Goal: Task Accomplishment & Management: Manage account settings

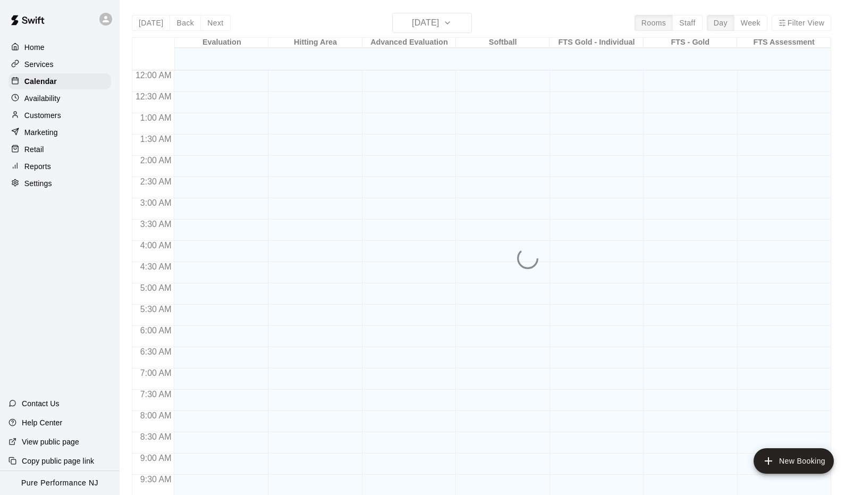
scroll to position [553, 0]
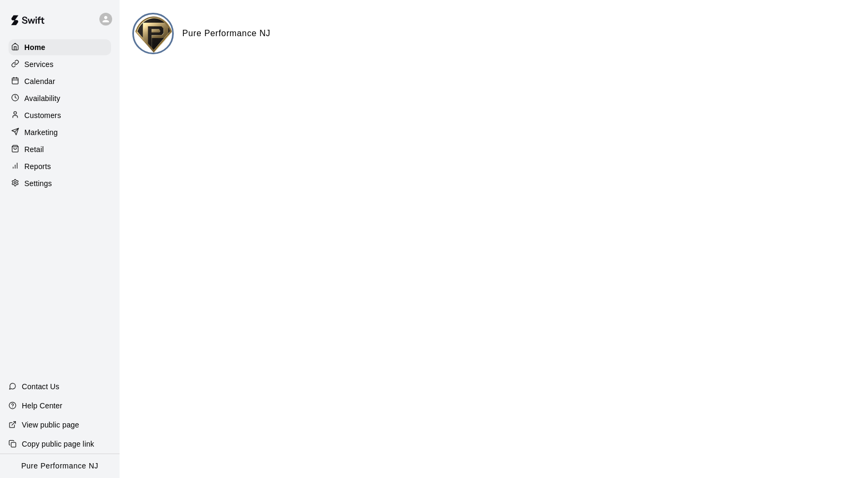
click at [46, 117] on p "Customers" at bounding box center [42, 115] width 37 height 11
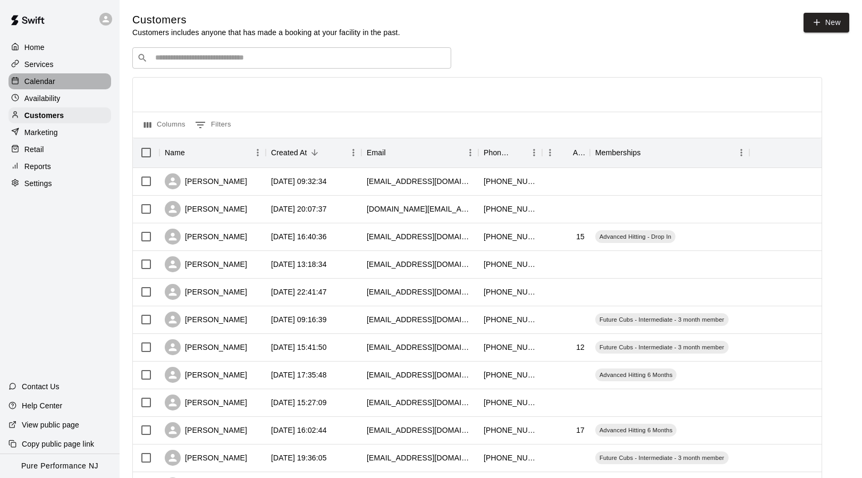
click at [37, 80] on p "Calendar" at bounding box center [39, 81] width 31 height 11
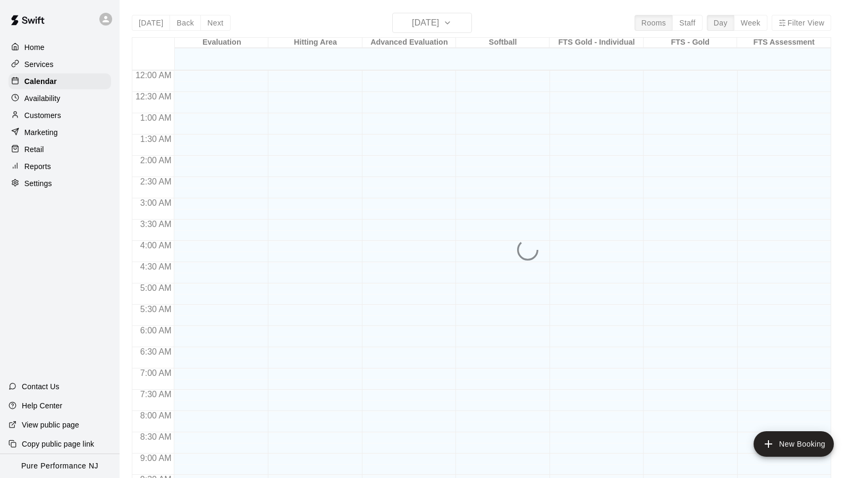
scroll to position [570, 0]
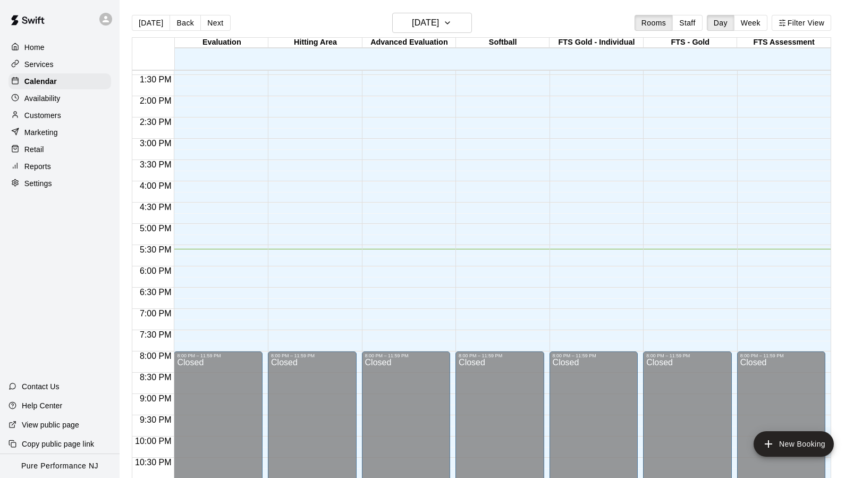
click at [107, 21] on icon at bounding box center [106, 19] width 6 height 6
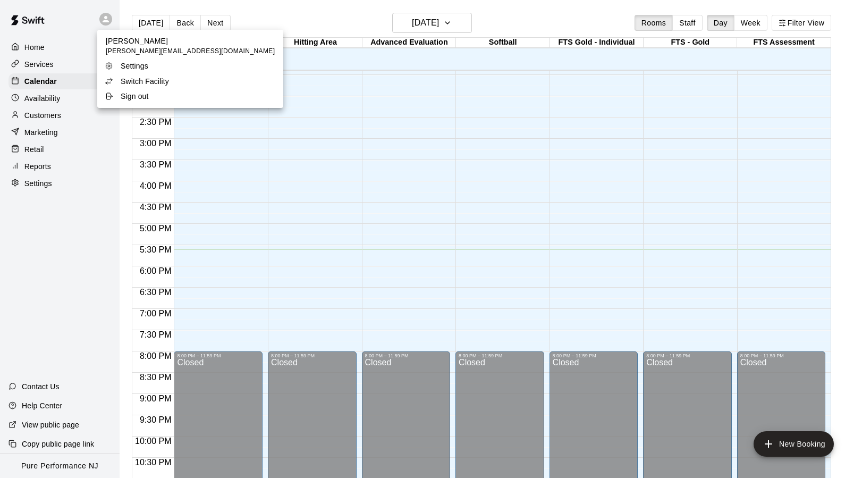
click at [138, 84] on p "Switch Facility" at bounding box center [145, 81] width 48 height 11
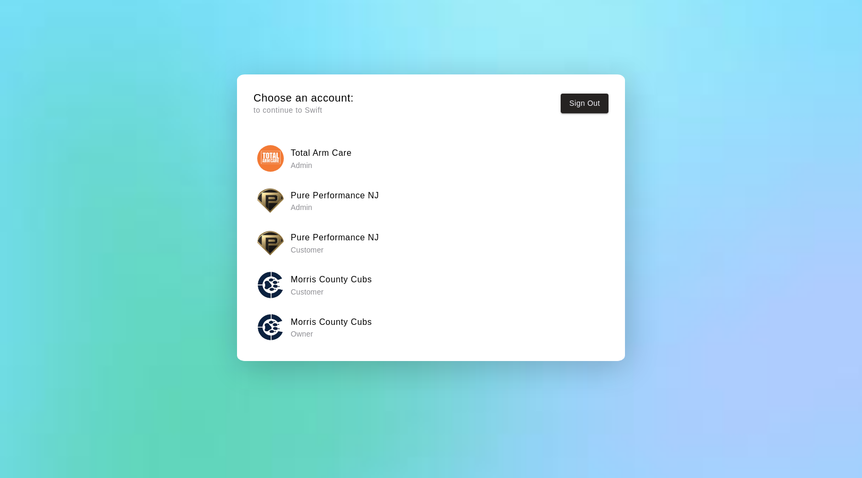
click at [318, 153] on h6 "Total Arm Care" at bounding box center [321, 153] width 61 height 14
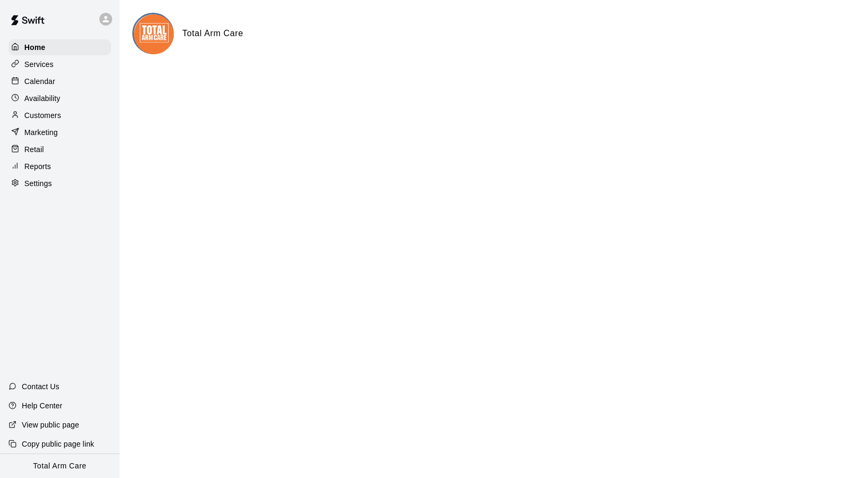
click at [47, 82] on p "Calendar" at bounding box center [39, 81] width 31 height 11
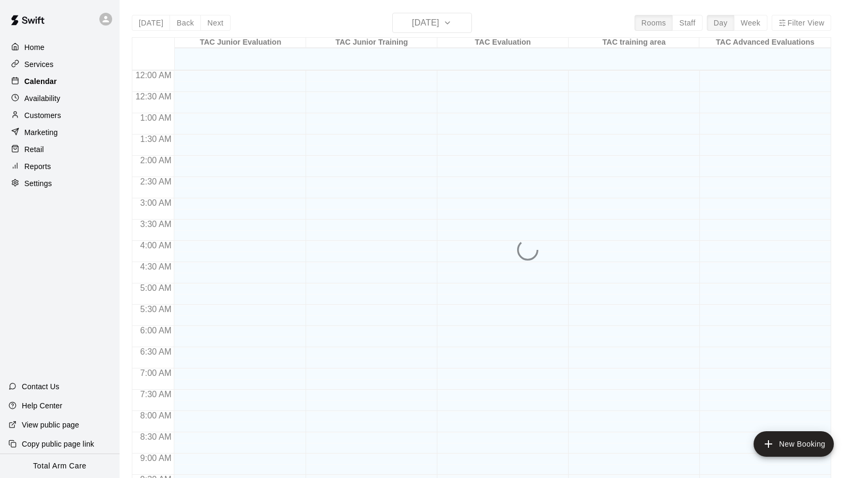
scroll to position [570, 0]
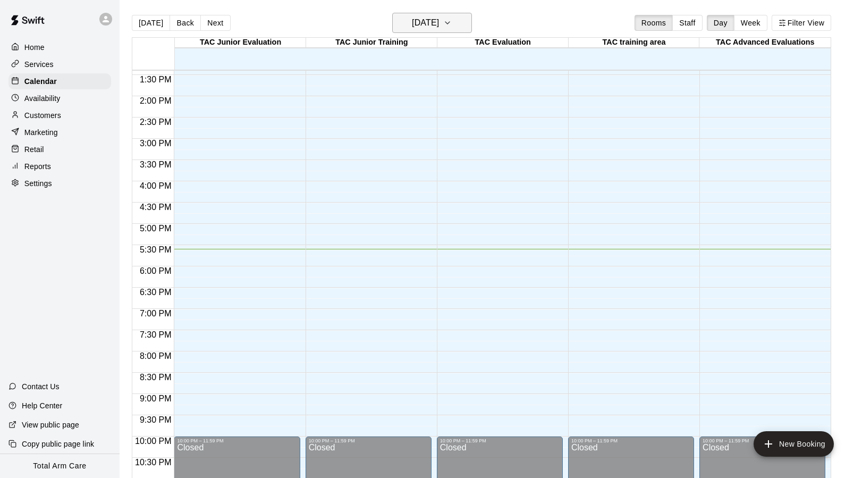
click at [452, 29] on icon "button" at bounding box center [447, 22] width 9 height 13
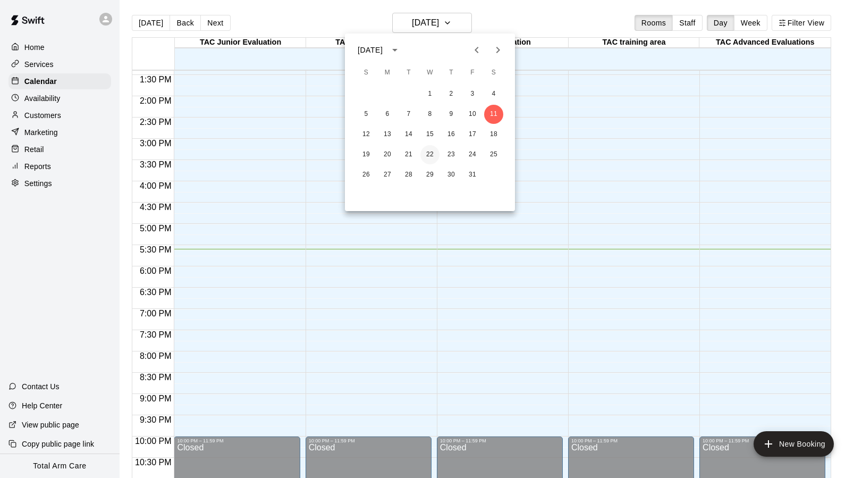
click at [427, 158] on button "22" at bounding box center [429, 154] width 19 height 19
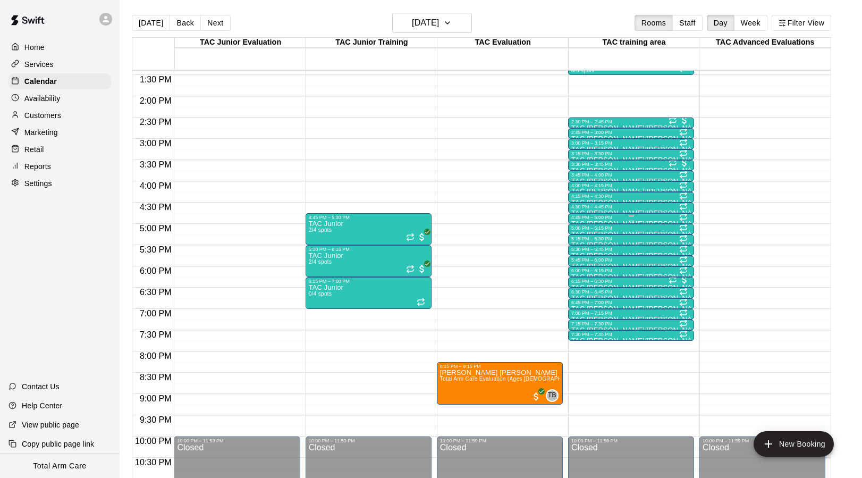
click at [590, 218] on div "4:45 PM – 5:00 PM" at bounding box center [631, 217] width 120 height 5
click at [582, 250] on img "edit" at bounding box center [582, 251] width 12 height 12
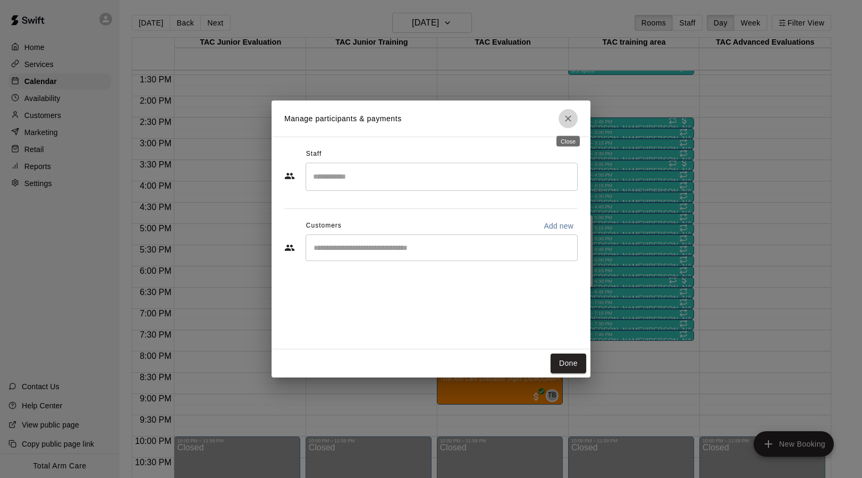
click at [567, 119] on icon "Close" at bounding box center [568, 118] width 11 height 11
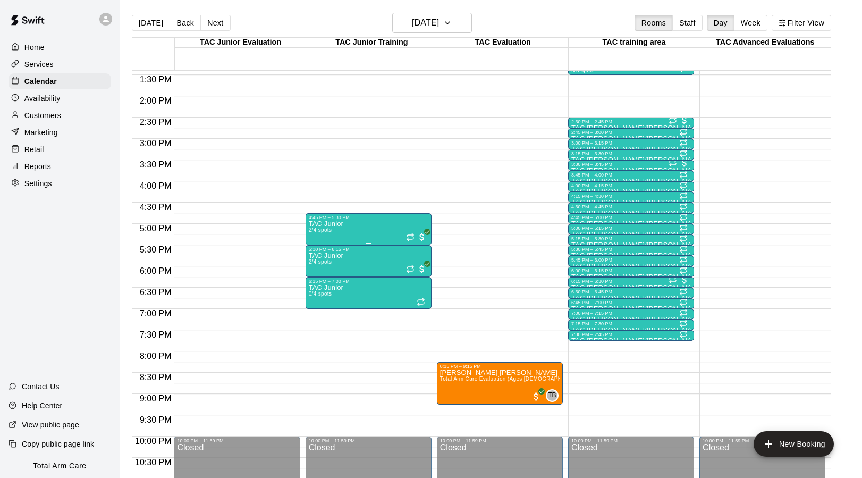
click at [367, 231] on div "TAC Junior 2/4 spots" at bounding box center [369, 459] width 120 height 478
click at [316, 258] on img "edit" at bounding box center [320, 257] width 12 height 12
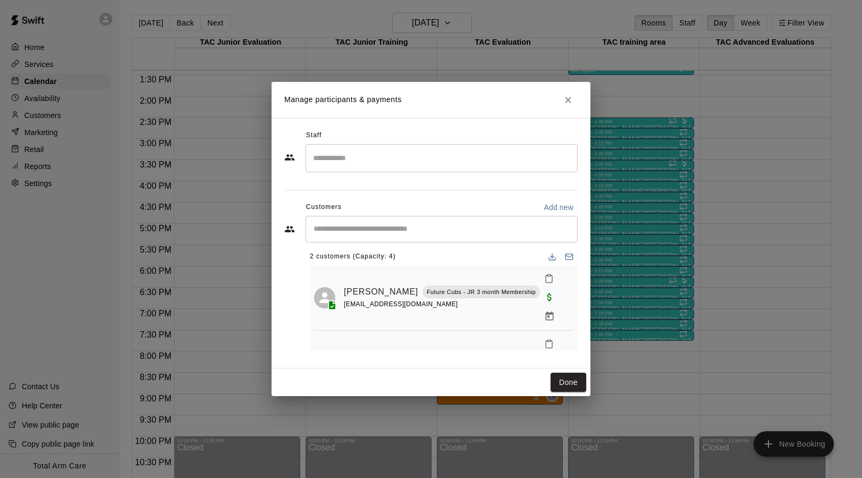
scroll to position [4, 0]
click at [554, 377] on icon "Manage bookings & payment" at bounding box center [550, 381] width 8 height 9
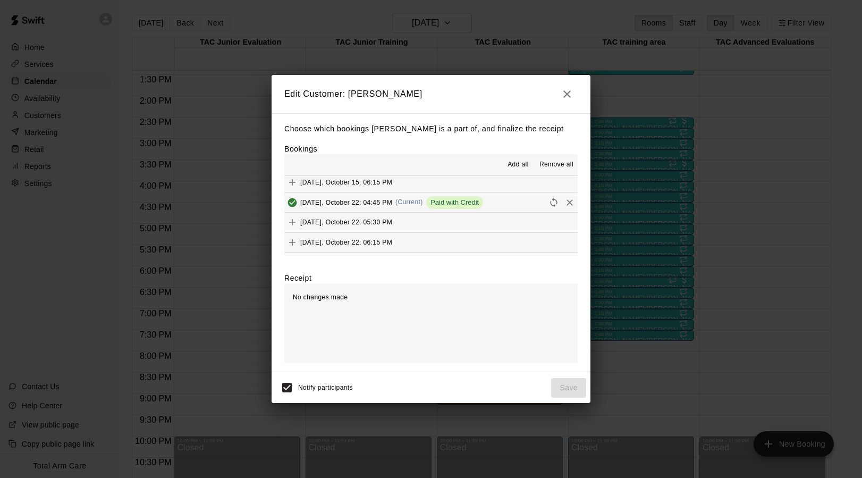
scroll to position [436, 0]
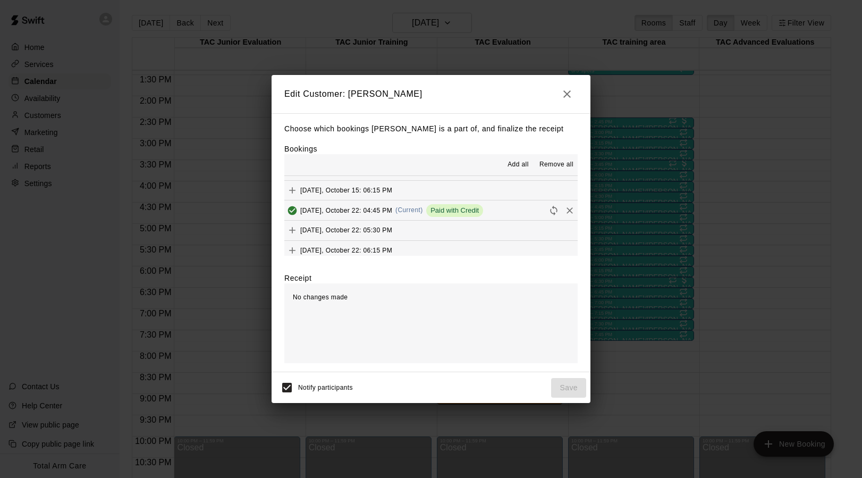
click at [374, 203] on div "[DATE], October 22: 04:45 PM (Current) Paid with Credit" at bounding box center [383, 211] width 199 height 16
click at [374, 206] on span "[DATE], October 22: 04:45 PM" at bounding box center [346, 209] width 92 height 7
click at [553, 205] on icon "Reschedule" at bounding box center [554, 210] width 11 height 11
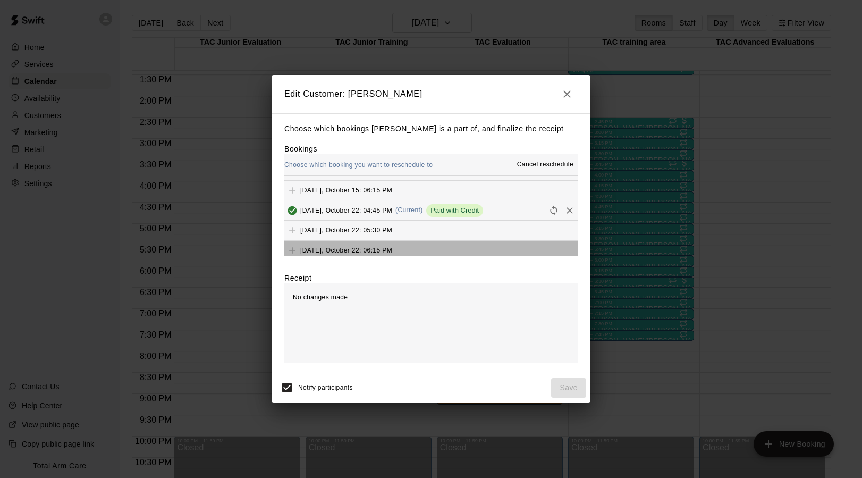
click at [364, 246] on span "[DATE], October 22: 06:15 PM" at bounding box center [346, 249] width 92 height 7
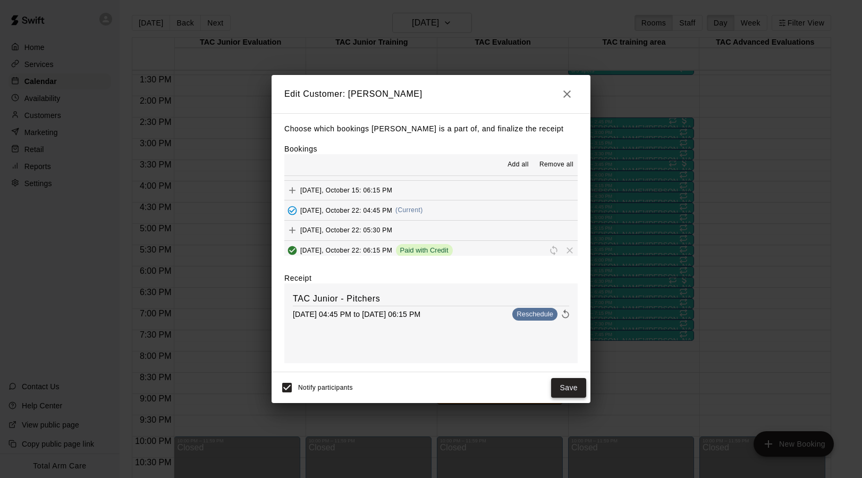
click at [568, 389] on button "Save" at bounding box center [568, 388] width 35 height 20
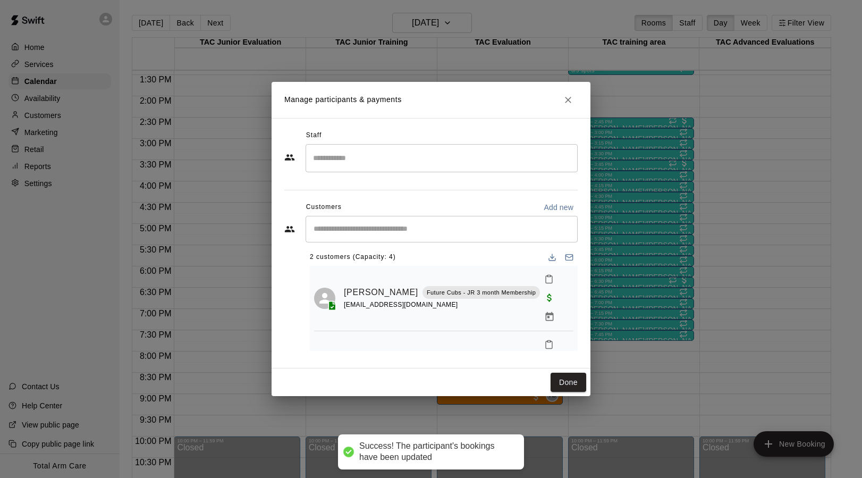
scroll to position [0, 0]
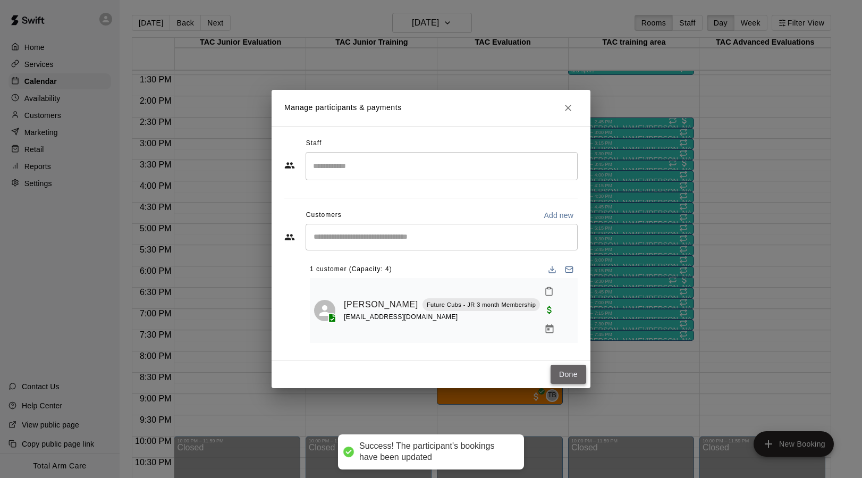
click at [565, 366] on button "Done" at bounding box center [569, 375] width 36 height 20
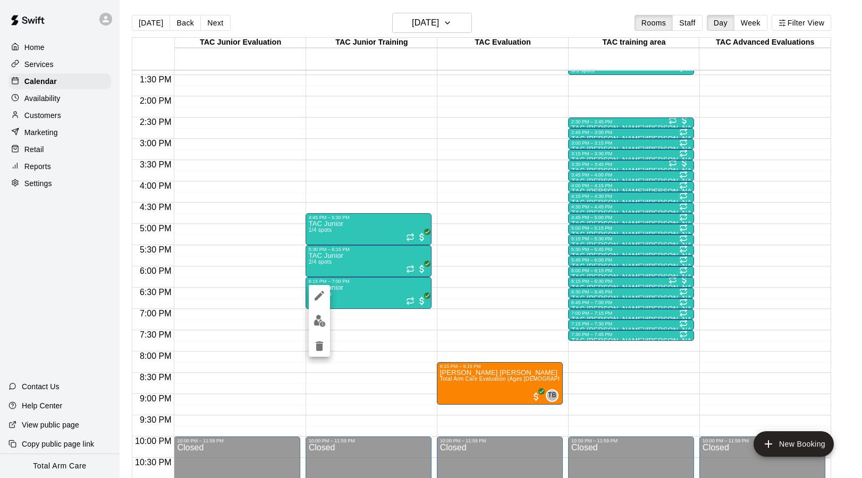
click at [317, 322] on img "edit" at bounding box center [320, 321] width 12 height 12
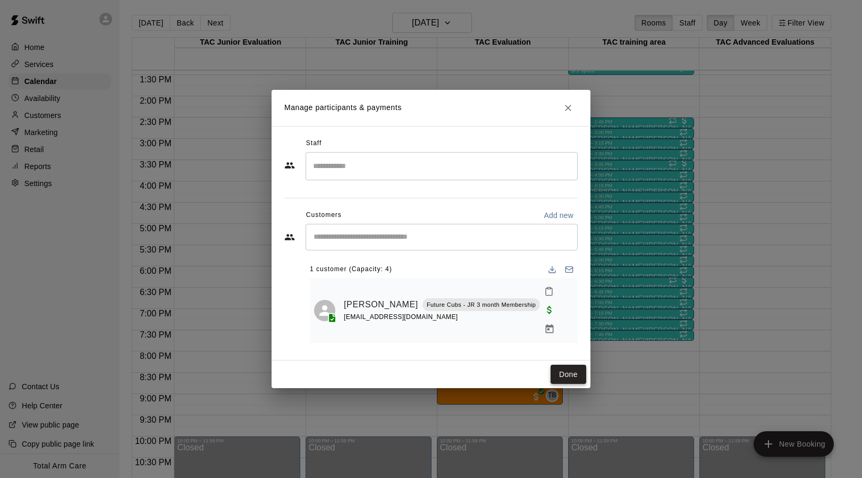
click at [568, 365] on button "Done" at bounding box center [569, 375] width 36 height 20
